Goal: Task Accomplishment & Management: Manage account settings

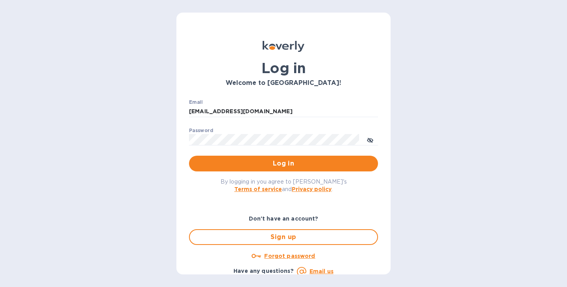
click at [427, 143] on div "Log in Welcome to Koverly! Email deepak.raj@prth.com ​ Password ​ Log in By log…" at bounding box center [283, 143] width 567 height 287
click at [369, 142] on icon "toggle password visibility" at bounding box center [370, 140] width 6 height 6
click at [272, 111] on input "deepak.raj@prth.com" at bounding box center [283, 112] width 189 height 12
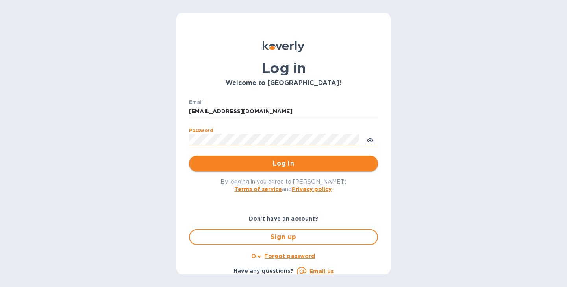
click at [290, 163] on span "Log in" at bounding box center [283, 163] width 176 height 9
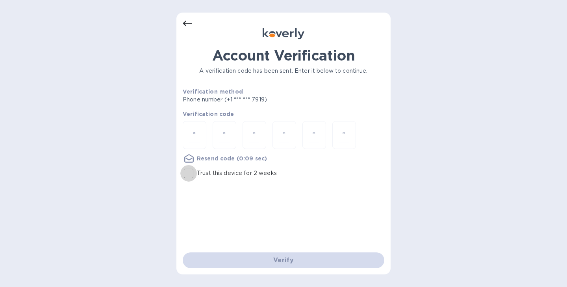
click at [192, 174] on input "Trust this device for 2 weeks" at bounding box center [188, 173] width 17 height 17
checkbox input "true"
click at [196, 133] on input "number" at bounding box center [194, 135] width 10 height 15
paste input "6"
type input "6"
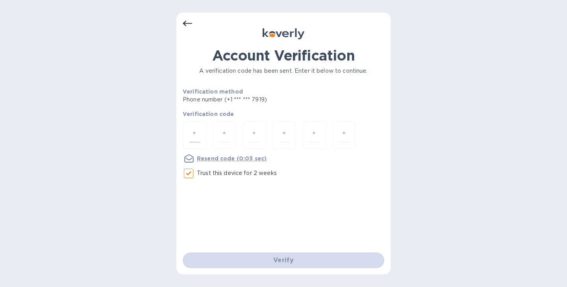
type input "1"
type input "5"
type input "9"
type input "0"
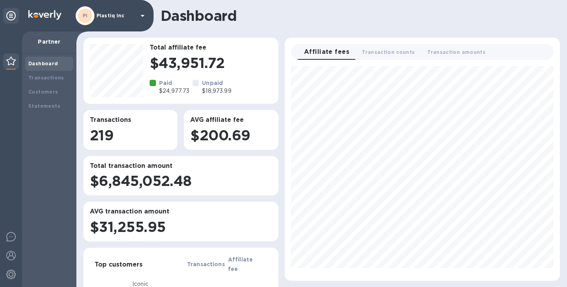
scroll to position [209, 269]
click at [53, 76] on b "Transactions" at bounding box center [46, 78] width 36 height 6
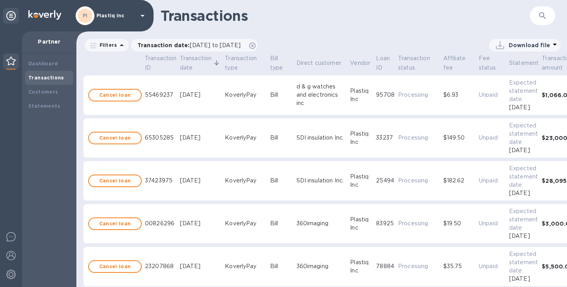
click at [541, 17] on icon "button" at bounding box center [542, 15] width 9 height 9
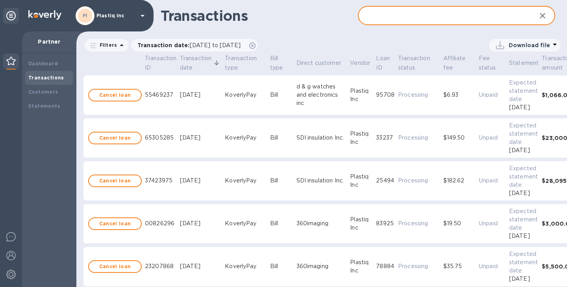
paste input "c5f51eff-fd94-4b82-9ee1-15fc3c01d9b4"
type input "c5f51eff-fd94-4b82-9ee1-15fc3c01d9b4"
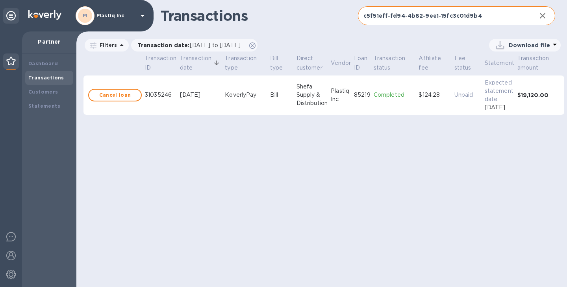
click at [326, 37] on div "Filters Transaction date : [DATE] to [DATE] Transaction type: Affiliate fee Amo…" at bounding box center [322, 45] width 480 height 18
click at [127, 96] on b "Cancel loan" at bounding box center [115, 95] width 32 height 9
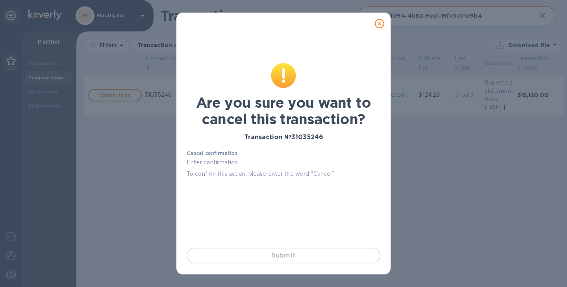
click at [268, 163] on input "text" at bounding box center [284, 163] width 194 height 12
click at [277, 158] on input "Cancellation" at bounding box center [284, 163] width 194 height 12
click at [258, 166] on input "Cancellation" at bounding box center [284, 163] width 194 height 12
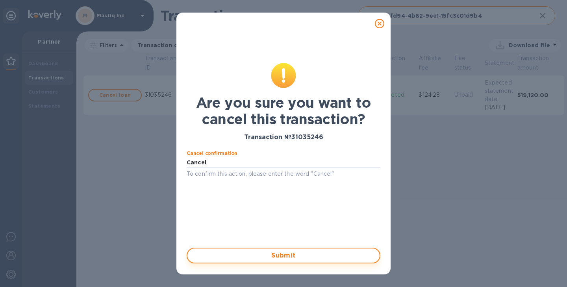
type input "Cancel"
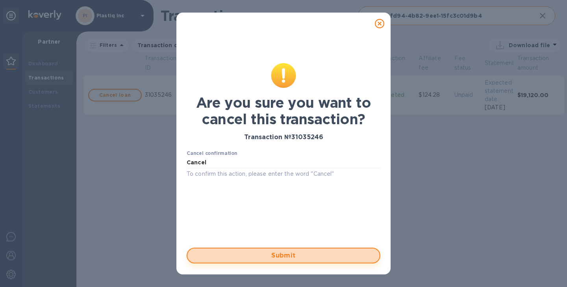
click at [282, 255] on span "Submit" at bounding box center [283, 255] width 179 height 9
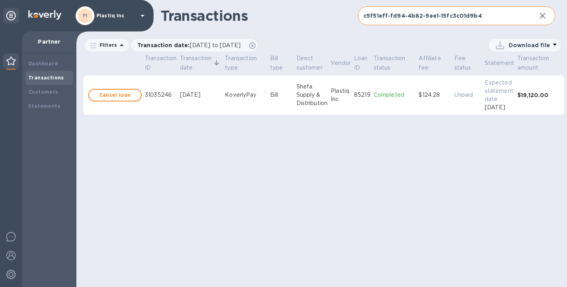
click at [495, 9] on input "c5f51eff-fd94-4b82-9ee1-15fc3c01d9b4" at bounding box center [444, 15] width 172 height 19
click at [485, 17] on input "c5f51eff-fd94-4b82-9ee1-15fc3c01d9b4" at bounding box center [444, 15] width 172 height 19
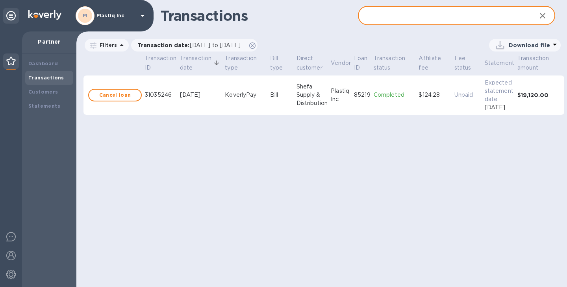
paste input "c5f51eff-fd94-4b82-9ee1-15fc3c01d9b4"
type input "c5f51eff-fd94-4b82-9ee1-15fc3c01d9b4"
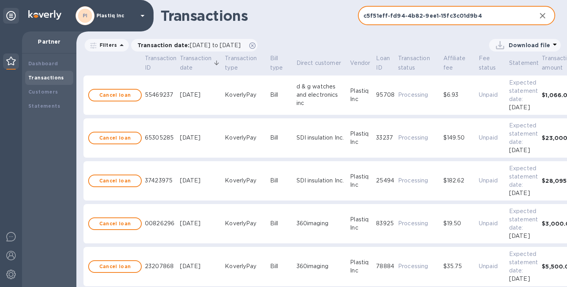
click at [486, 19] on input "c5f51eff-fd94-4b82-9ee1-15fc3c01d9b4" at bounding box center [444, 15] width 172 height 19
click at [408, 16] on input "c5f51eff-fd94-4b82-9ee1-15fc3c01d9b4" at bounding box center [444, 15] width 172 height 19
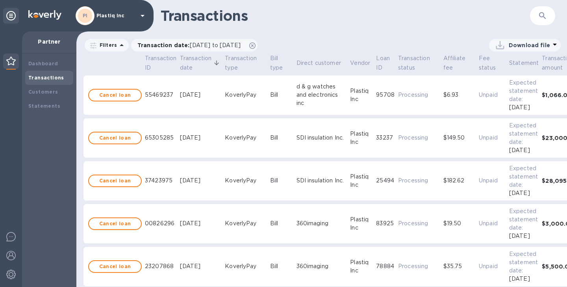
click at [539, 18] on icon "button" at bounding box center [542, 15] width 9 height 9
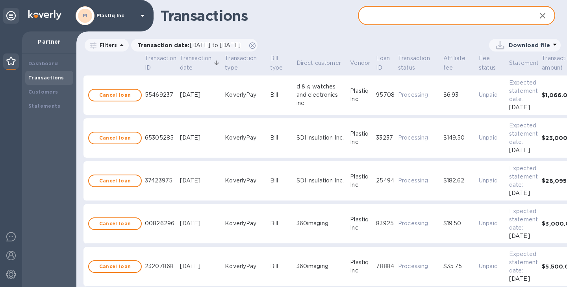
paste input "c5f51eff-fd94-4b82-9ee1-15fc3c01d9b4"
type input "c5f51eff-fd94-4b82-9ee1-15fc3c01d9b4"
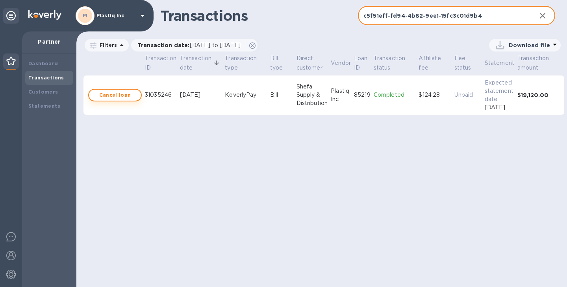
click at [129, 96] on b "Cancel loan" at bounding box center [115, 95] width 32 height 9
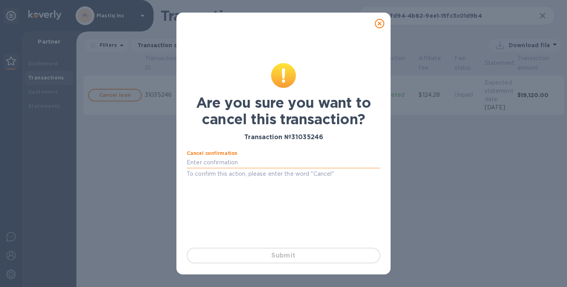
click at [240, 164] on input "text" at bounding box center [284, 163] width 194 height 12
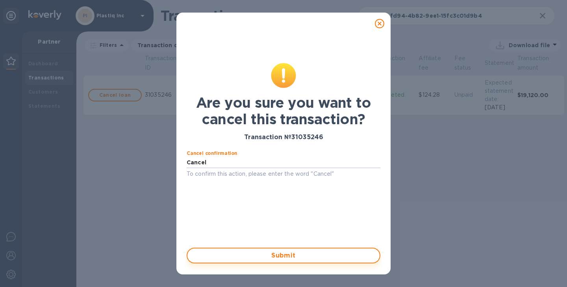
type input "Cancel"
click at [310, 257] on span "Submit" at bounding box center [283, 255] width 179 height 9
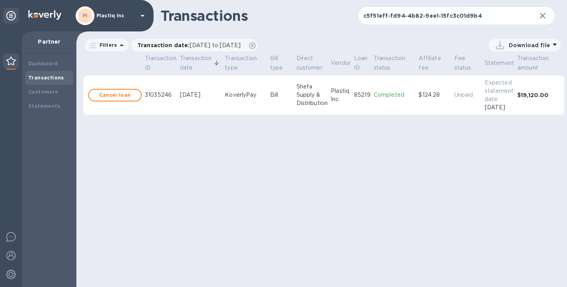
click at [327, 143] on div "Transactions c5f51eff-fd94-4b82-9ee1-15fc3c01d9b4 ​ Filters Transaction date : …" at bounding box center [321, 143] width 491 height 287
click at [400, 93] on p "Completed" at bounding box center [394, 95] width 42 height 8
click at [398, 93] on p "Completed" at bounding box center [394, 95] width 42 height 8
click at [128, 95] on b "Cancel loan" at bounding box center [115, 95] width 32 height 9
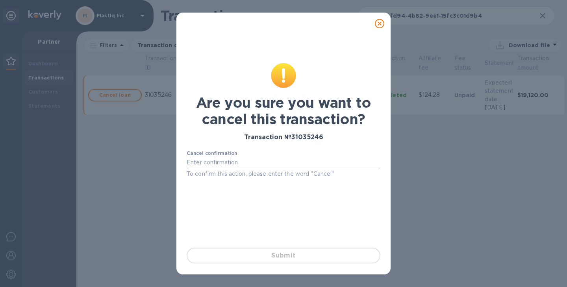
click at [243, 160] on input "text" at bounding box center [284, 163] width 194 height 12
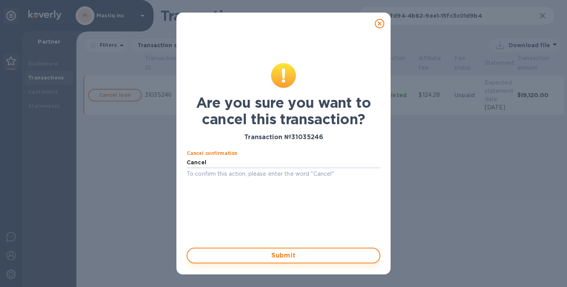
type input "Cancel"
click at [281, 257] on span "Submit" at bounding box center [283, 255] width 179 height 9
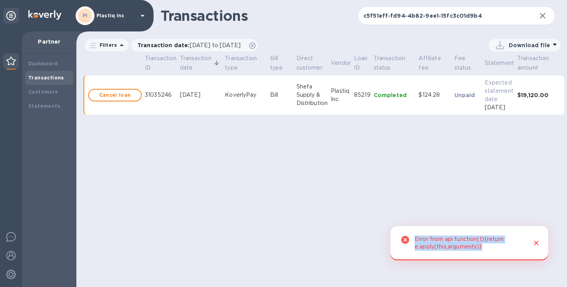
drag, startPoint x: 414, startPoint y: 240, endPoint x: 522, endPoint y: 253, distance: 108.6
click at [522, 253] on div "Error from api function(t){return e.apply(this,arguments)}" at bounding box center [469, 244] width 110 height 22
copy div "Error from api function(t){return e.apply(this,arguments)}"
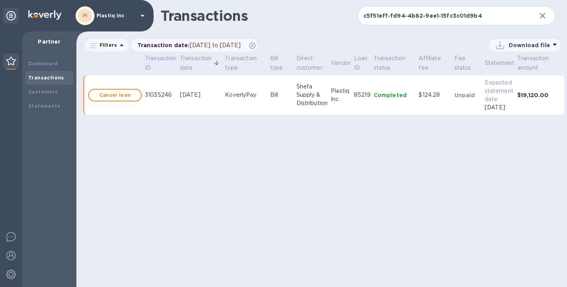
click at [279, 158] on div "Transactions c5f51eff-fd94-4b82-9ee1-15fc3c01d9b4 ​ Filters Transaction date : …" at bounding box center [321, 143] width 491 height 287
click at [323, 138] on div "Transactions c5f51eff-fd94-4b82-9ee1-15fc3c01d9b4 ​ Filters Transaction date : …" at bounding box center [321, 143] width 491 height 287
click at [540, 16] on icon "button" at bounding box center [542, 15] width 9 height 9
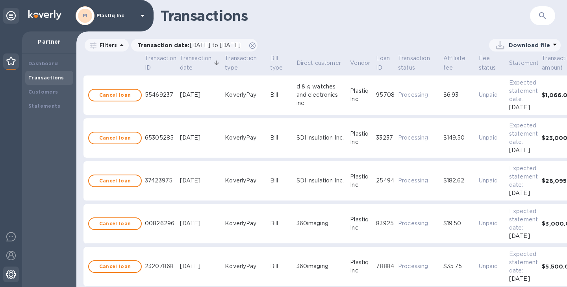
click at [12, 273] on img at bounding box center [10, 274] width 9 height 9
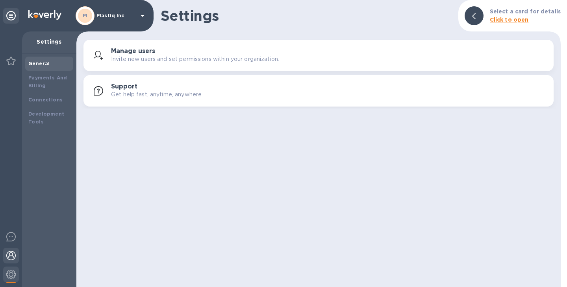
click at [10, 255] on img at bounding box center [10, 255] width 9 height 9
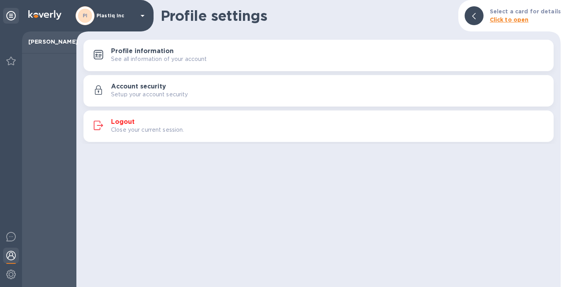
click at [127, 123] on h3 "Logout" at bounding box center [123, 121] width 24 height 7
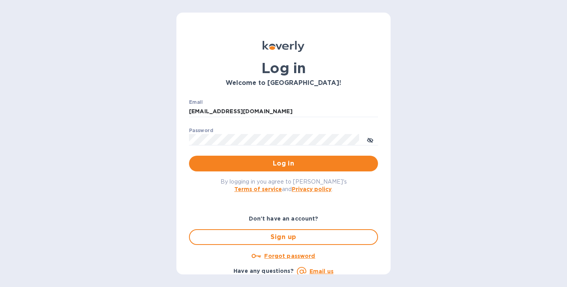
click at [474, 176] on div "Log in Welcome to [GEOGRAPHIC_DATA]! Email [EMAIL_ADDRESS][DOMAIN_NAME] ​ Passw…" at bounding box center [283, 143] width 567 height 287
click at [300, 164] on span "Log in" at bounding box center [283, 163] width 176 height 9
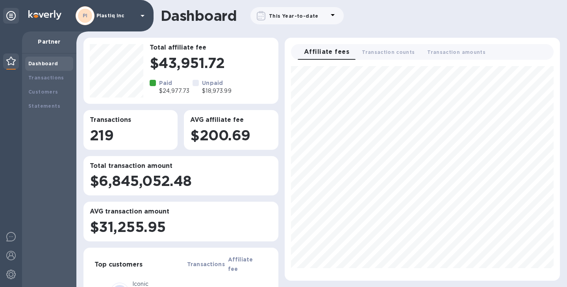
scroll to position [209, 269]
click at [46, 81] on b "Transactions" at bounding box center [46, 78] width 36 height 6
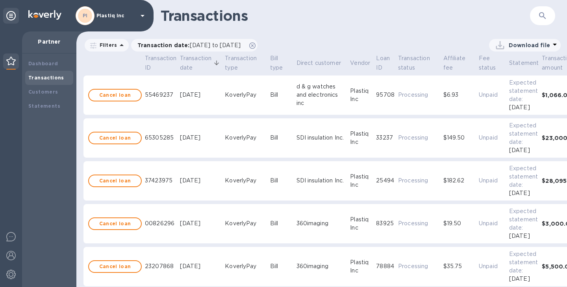
click at [547, 17] on button "button" at bounding box center [542, 15] width 19 height 19
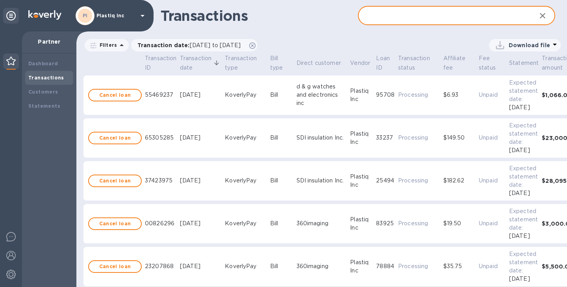
paste input "c5f51eff-fd94-4b82-9ee1-15fc3c01d9b4"
type input "c5f51eff-fd94-4b82-9ee1-15fc3c01d9b4"
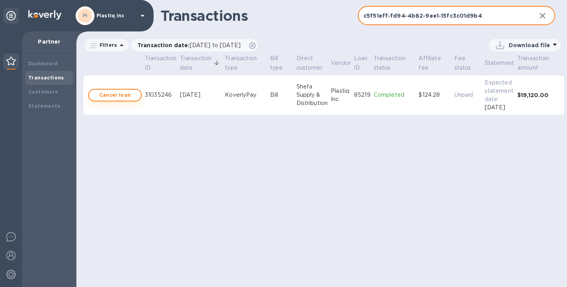
click at [129, 96] on b "Cancel loan" at bounding box center [115, 95] width 32 height 9
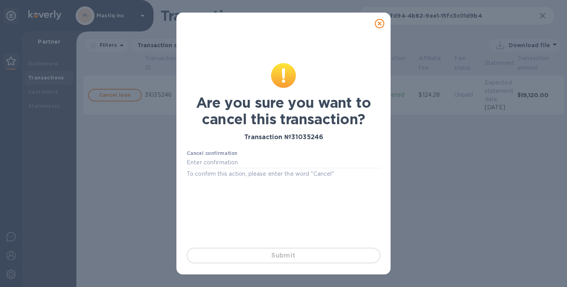
click at [250, 156] on div "Cancel confirmation To confirm this action, please enter the word "Cancel"" at bounding box center [284, 165] width 194 height 28
click at [246, 162] on input "text" at bounding box center [284, 163] width 194 height 12
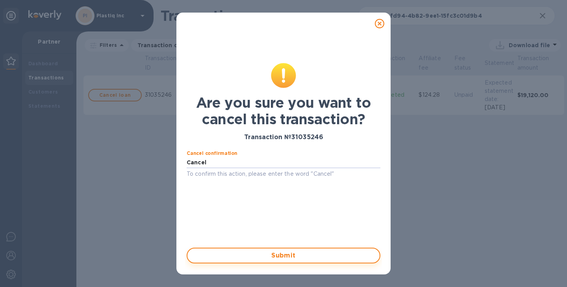
type input "Cancel"
click at [284, 256] on span "Submit" at bounding box center [283, 255] width 179 height 9
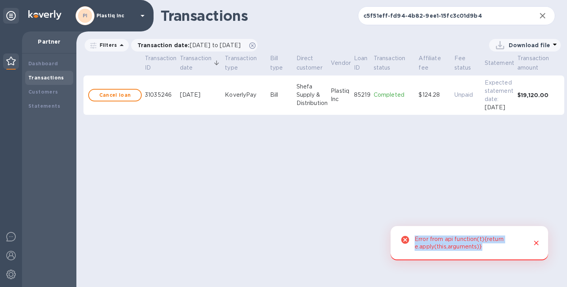
drag, startPoint x: 416, startPoint y: 242, endPoint x: 495, endPoint y: 248, distance: 80.1
click at [495, 248] on div "Error from api function(t){return e.apply(this,arguments)}" at bounding box center [469, 244] width 110 height 22
copy div "Error from api function(t){return e.apply(this,arguments)}"
click at [406, 173] on div "Transactions c5f51eff-fd94-4b82-9ee1-15fc3c01d9b4 ​ Filters Transaction date : …" at bounding box center [321, 143] width 491 height 287
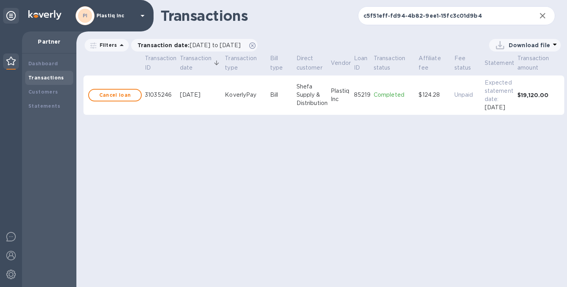
click at [406, 173] on div "Transactions c5f51eff-fd94-4b82-9ee1-15fc3c01d9b4 ​ Filters Transaction date : …" at bounding box center [321, 143] width 491 height 287
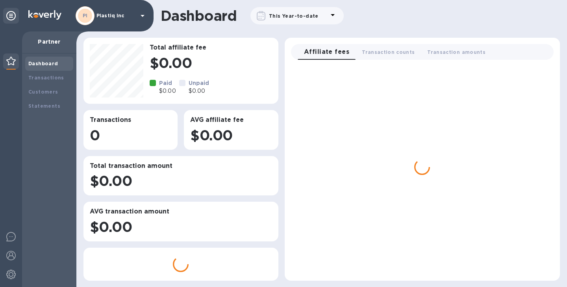
scroll to position [287, 490]
